Goal: Navigation & Orientation: Find specific page/section

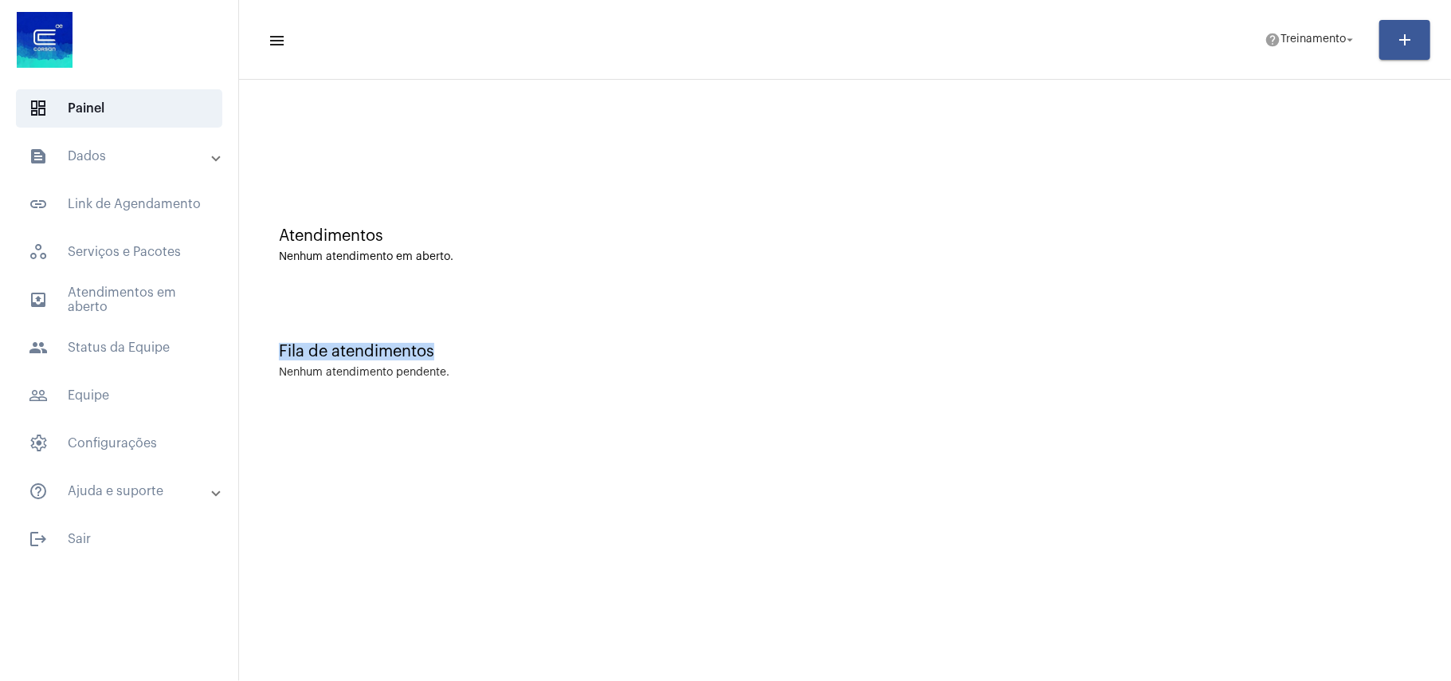
drag, startPoint x: 778, startPoint y: 316, endPoint x: 776, endPoint y: 410, distance: 94.1
click at [783, 333] on div "Atendimentos Nenhum atendimento em aberto. Fila de atendimentos Nenhum atendime…" at bounding box center [845, 249] width 1196 height 323
click at [772, 435] on mat-sidenav-content "menu help Treinamento arrow_drop_down add Atendimentos Nenhum atendimento em ab…" at bounding box center [845, 340] width 1212 height 681
